Goal: Navigation & Orientation: Find specific page/section

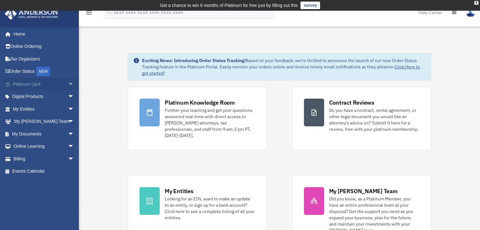
click at [68, 84] on span "arrow_drop_down" at bounding box center [74, 84] width 13 height 13
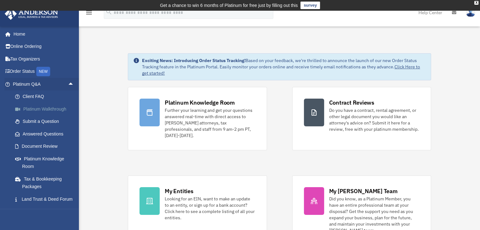
click at [44, 109] on link "Platinum Walkthrough" at bounding box center [46, 109] width 75 height 13
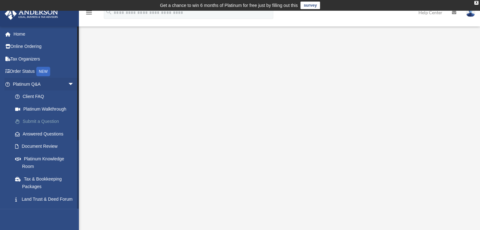
click at [48, 123] on link "Submit a Question" at bounding box center [46, 122] width 75 height 13
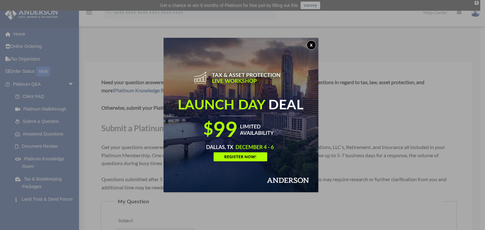
click at [313, 42] on button "x" at bounding box center [310, 44] width 9 height 9
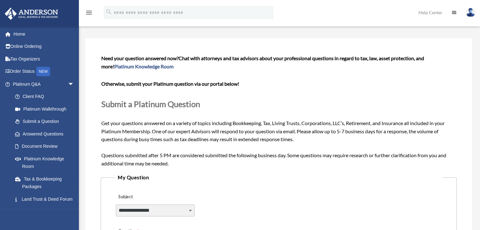
scroll to position [24, 0]
click at [36, 146] on link "Document Review" at bounding box center [46, 146] width 75 height 13
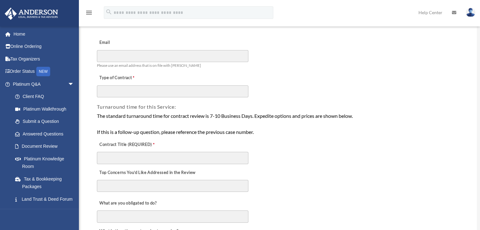
scroll to position [65, 0]
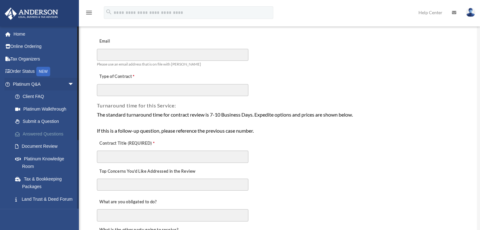
click at [41, 133] on link "Answered Questions" at bounding box center [46, 134] width 75 height 13
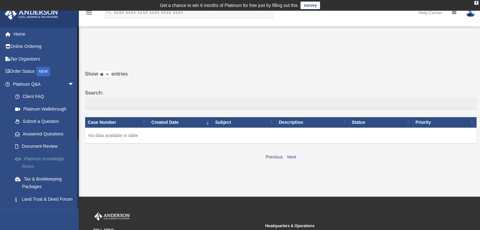
click at [31, 156] on link "Platinum Knowledge Room" at bounding box center [46, 163] width 75 height 20
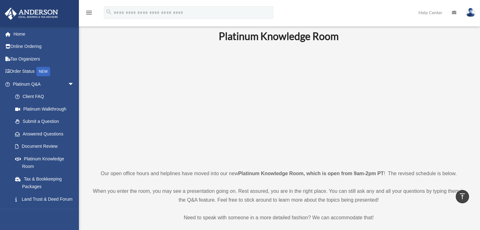
scroll to position [10, 0]
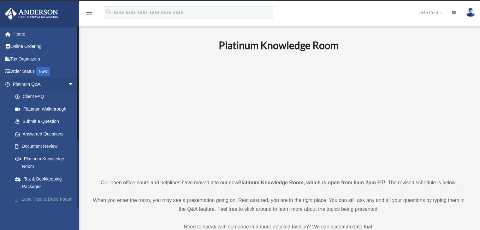
click at [38, 199] on link "Land Trust & Deed Forum" at bounding box center [46, 199] width 75 height 13
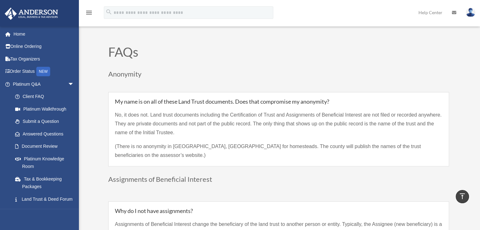
scroll to position [427, 0]
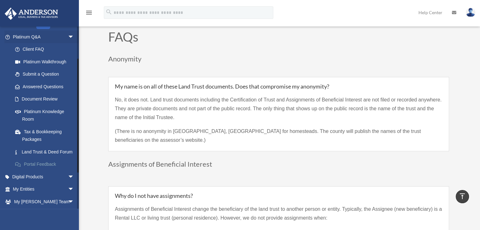
drag, startPoint x: 77, startPoint y: 131, endPoint x: 74, endPoint y: 164, distance: 33.6
click at [74, 164] on div "[EMAIL_ADDRESS][DOMAIN_NAME] Sign Out [EMAIL_ADDRESS][DOMAIN_NAME] Home Online …" at bounding box center [39, 117] width 79 height 183
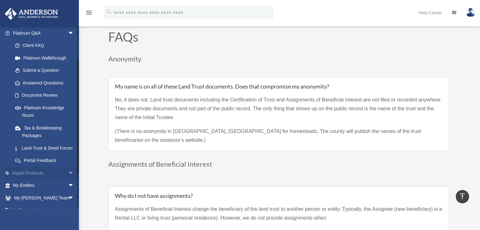
click at [68, 180] on span "arrow_drop_down" at bounding box center [74, 173] width 13 height 13
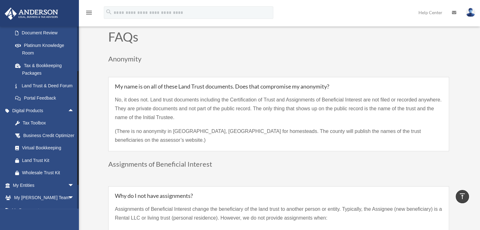
scroll to position [114, 0]
drag, startPoint x: 78, startPoint y: 167, endPoint x: 78, endPoint y: 178, distance: 11.4
click at [78, 178] on div at bounding box center [77, 128] width 1 height 114
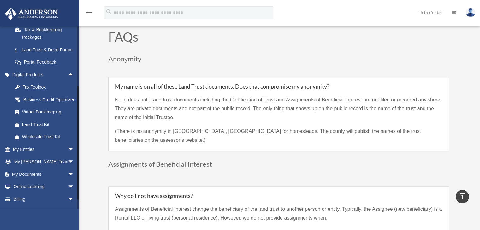
scroll to position [148, 0]
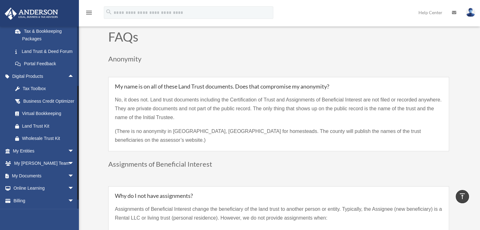
drag, startPoint x: 77, startPoint y: 127, endPoint x: 80, endPoint y: 140, distance: 13.2
click at [68, 158] on span "arrow_drop_down" at bounding box center [74, 151] width 13 height 13
click at [39, 170] on link "Overview" at bounding box center [46, 163] width 75 height 13
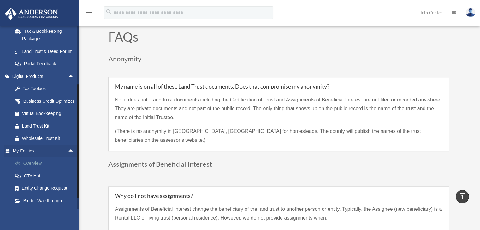
click at [39, 170] on link "Overview" at bounding box center [46, 163] width 75 height 13
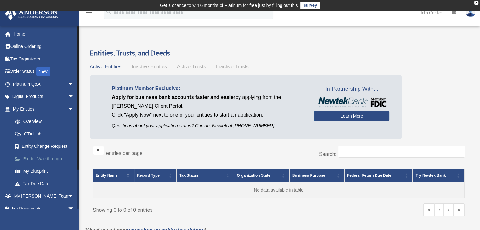
click at [34, 158] on link "Binder Walkthrough" at bounding box center [46, 159] width 75 height 13
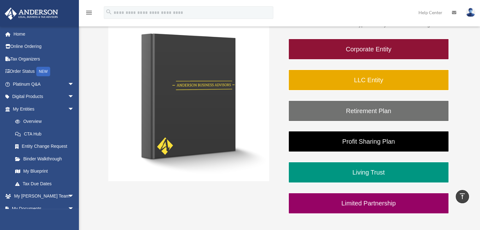
scroll to position [117, 0]
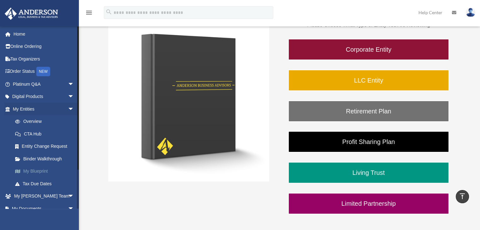
click at [36, 169] on link "My Blueprint" at bounding box center [46, 171] width 75 height 13
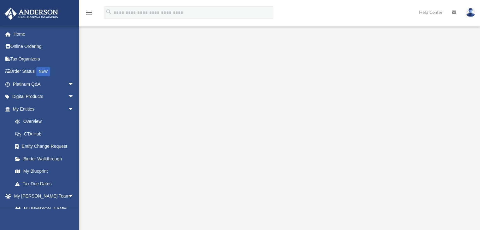
scroll to position [46, 0]
click at [68, 196] on span "arrow_drop_down" at bounding box center [74, 196] width 13 height 13
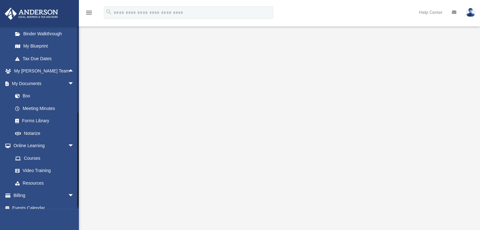
scroll to position [128, 0]
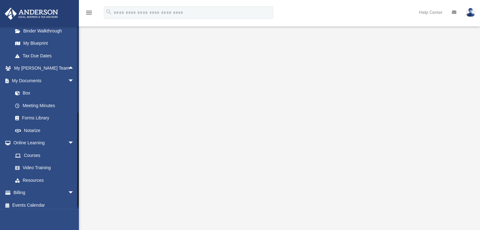
drag, startPoint x: 78, startPoint y: 113, endPoint x: 83, endPoint y: 200, distance: 87.0
click at [83, 200] on div "App tastefullymrse@yahoo.com Sign Out tastefullymrse@yahoo.com Home Online Orde…" at bounding box center [240, 120] width 480 height 272
click at [39, 67] on link "My Anderson Team arrow_drop_up" at bounding box center [43, 68] width 79 height 13
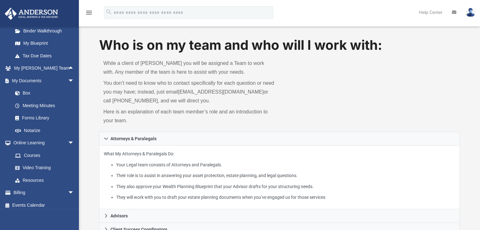
scroll to position [13, 0]
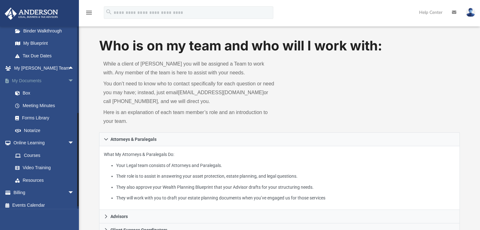
click at [68, 78] on span "arrow_drop_down" at bounding box center [74, 80] width 13 height 13
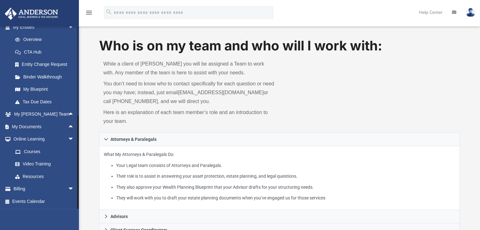
drag, startPoint x: 78, startPoint y: 118, endPoint x: 81, endPoint y: 158, distance: 40.2
click at [68, 127] on span "arrow_drop_up" at bounding box center [74, 127] width 13 height 13
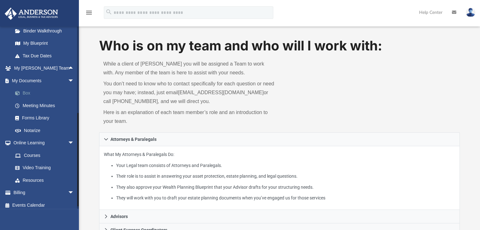
click at [25, 92] on link "Box" at bounding box center [46, 93] width 75 height 13
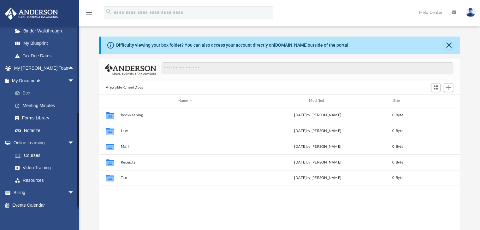
scroll to position [139, 356]
click at [38, 118] on link "Forms Library" at bounding box center [46, 118] width 75 height 13
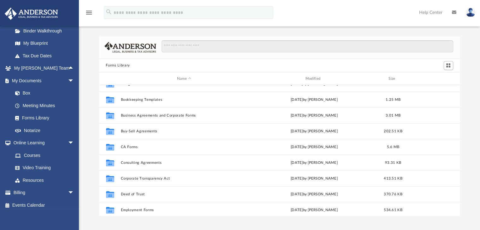
scroll to position [57, 0]
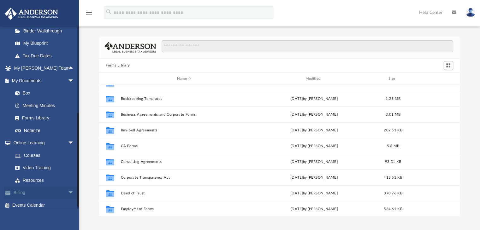
click at [68, 192] on span "arrow_drop_down" at bounding box center [74, 193] width 13 height 13
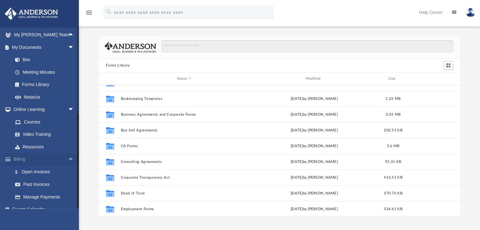
scroll to position [169, 0]
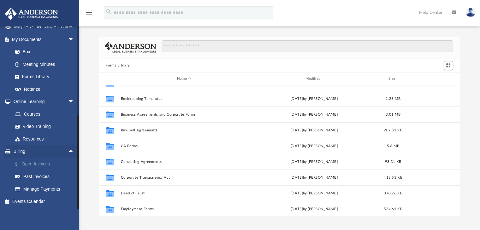
click at [45, 164] on link "$ Open Invoices" at bounding box center [46, 164] width 75 height 13
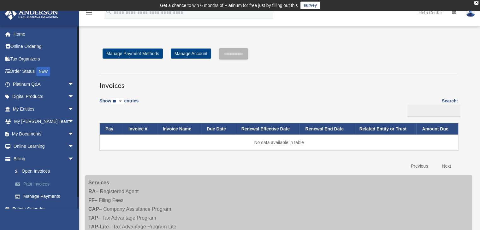
click at [38, 183] on link "Past Invoices" at bounding box center [46, 184] width 75 height 13
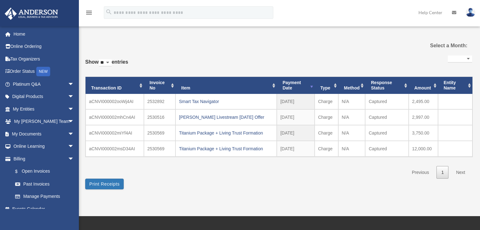
select select
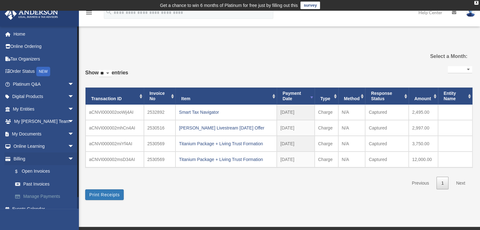
click at [34, 196] on link "Manage Payments" at bounding box center [46, 197] width 75 height 13
